Goal: Information Seeking & Learning: Learn about a topic

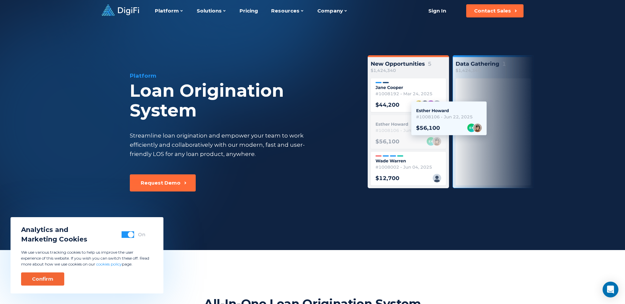
click at [28, 277] on button "Confirm" at bounding box center [42, 279] width 43 height 13
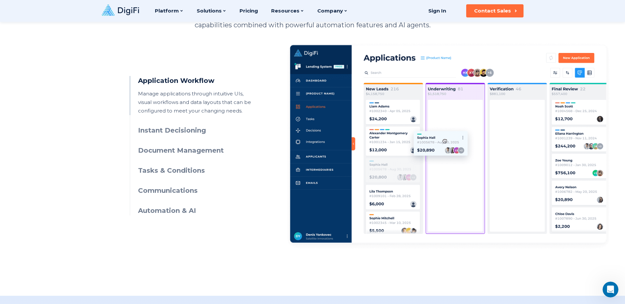
scroll to position [297, 0]
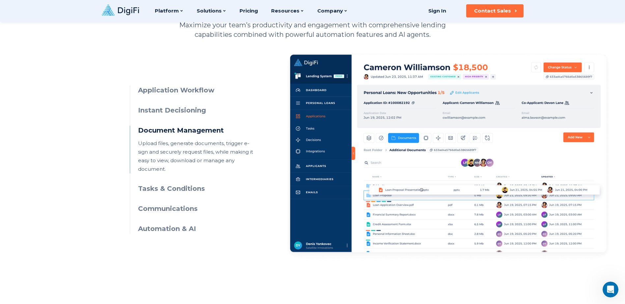
click at [172, 91] on h3 "Application Workflow" at bounding box center [198, 91] width 120 height 10
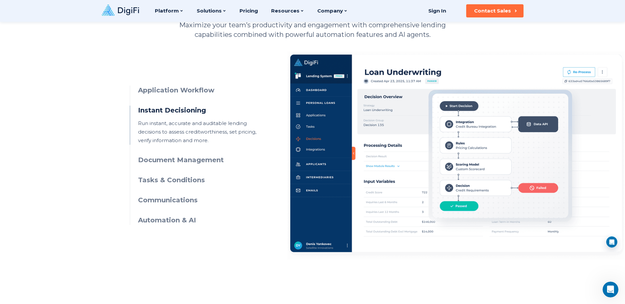
click at [170, 163] on h3 "Document Management" at bounding box center [198, 161] width 120 height 10
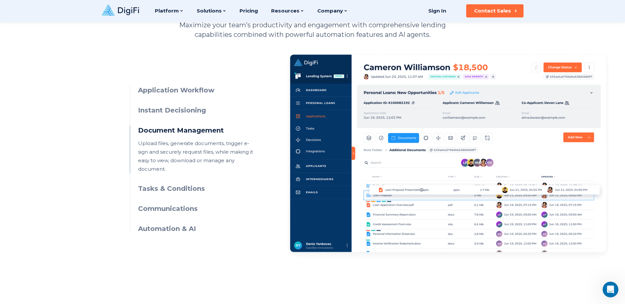
click at [168, 184] on h3 "Tasks & Conditions" at bounding box center [198, 189] width 120 height 10
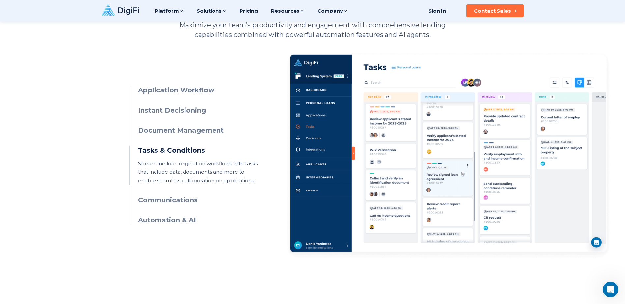
click at [172, 201] on h3 "Communications" at bounding box center [198, 201] width 120 height 10
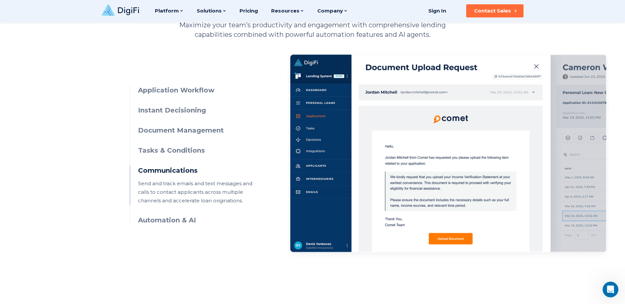
click at [170, 218] on h3 "Automation & AI" at bounding box center [198, 221] width 120 height 10
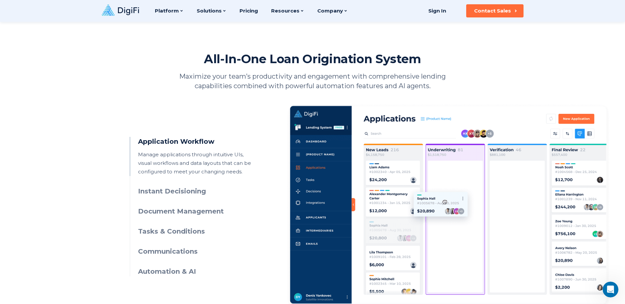
scroll to position [132, 0]
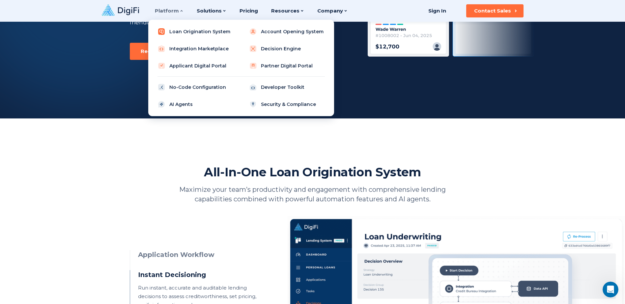
click at [187, 32] on link "Loan Origination System" at bounding box center [196, 31] width 84 height 13
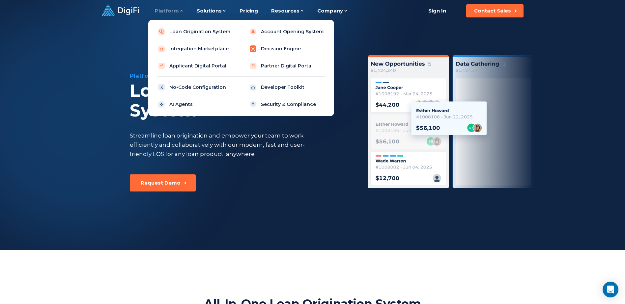
click at [268, 49] on link "Decision Engine" at bounding box center [287, 48] width 84 height 13
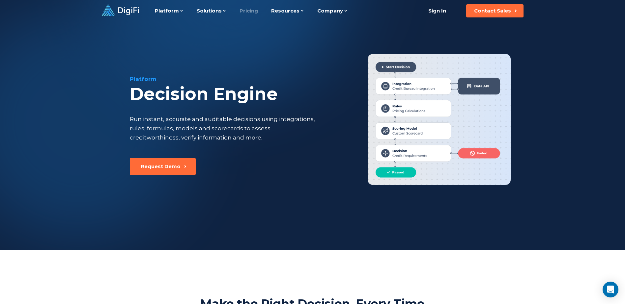
click at [245, 11] on link "Pricing" at bounding box center [249, 11] width 18 height 22
